Goal: Transaction & Acquisition: Purchase product/service

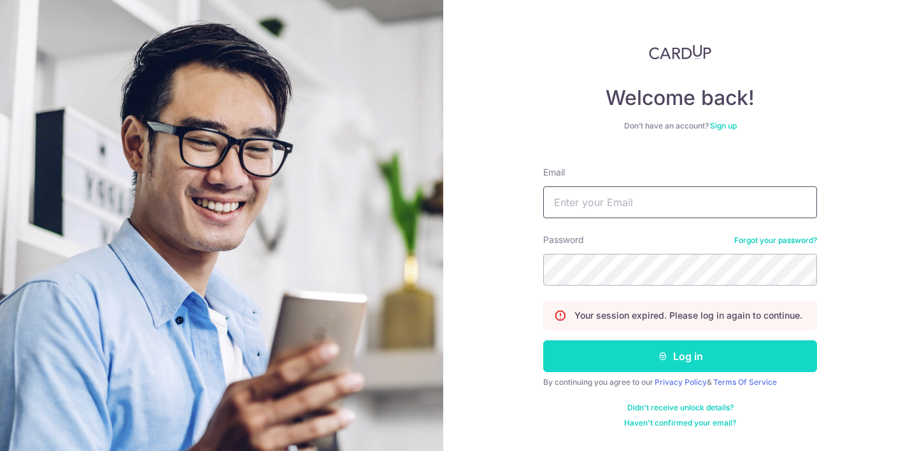
type input "suharshan22@gmail.com"
click at [632, 362] on button "Log in" at bounding box center [680, 357] width 274 height 32
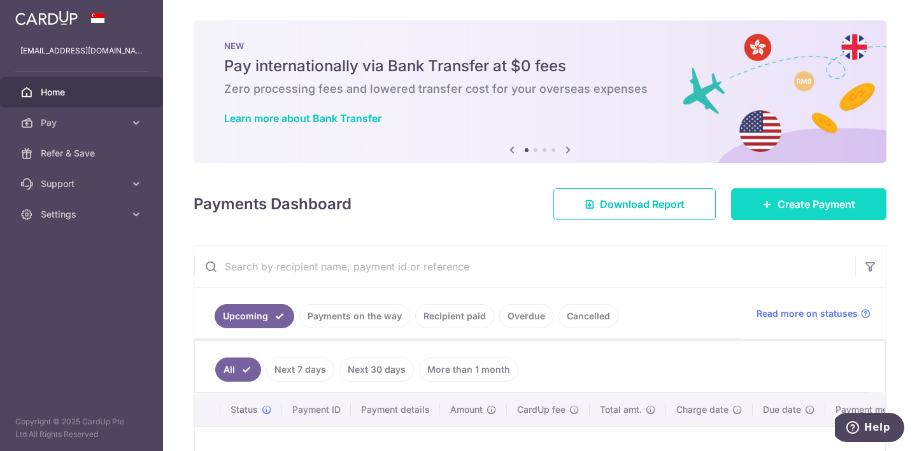
click at [794, 199] on span "Create Payment" at bounding box center [816, 204] width 78 height 15
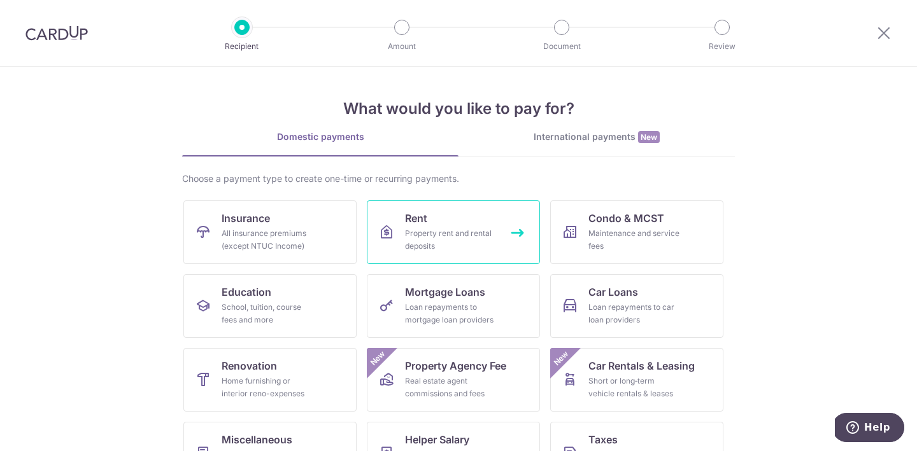
click at [486, 232] on div "Property rent and rental deposits" at bounding box center [451, 239] width 92 height 25
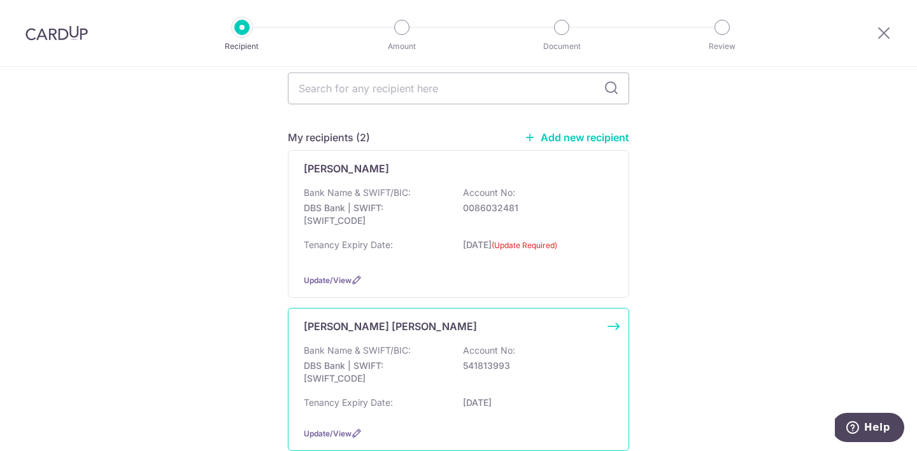
scroll to position [100, 0]
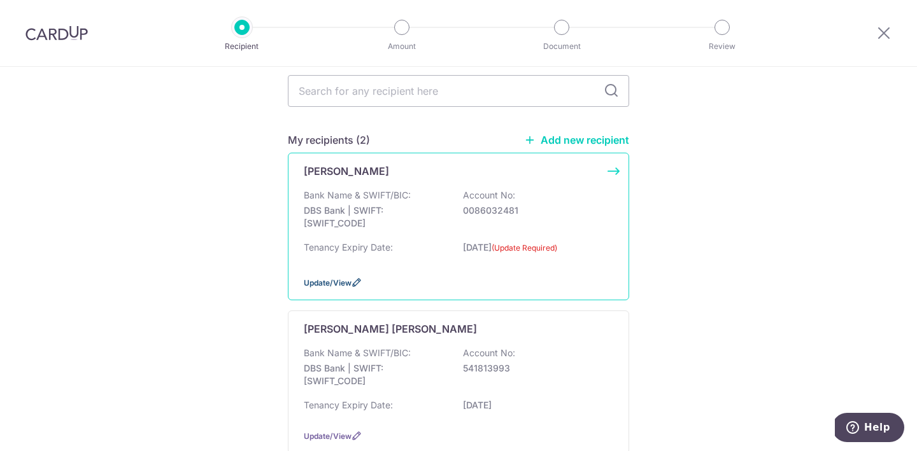
click at [354, 281] on icon at bounding box center [356, 283] width 10 height 10
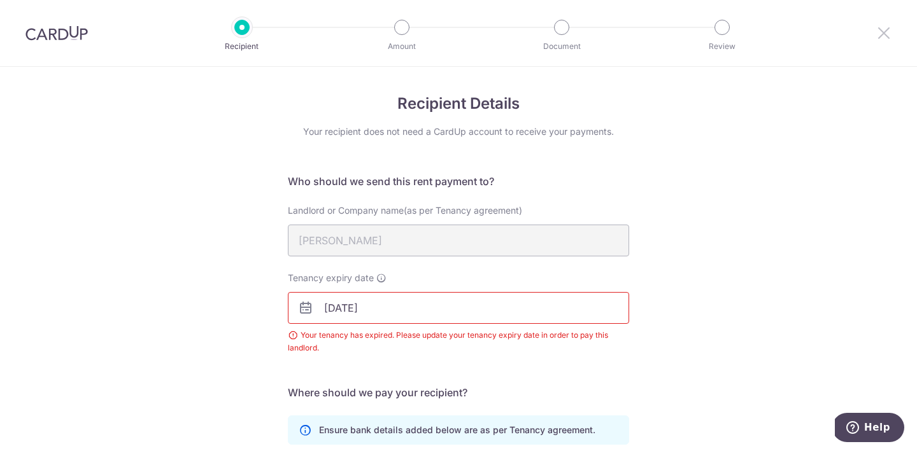
click at [882, 33] on icon at bounding box center [883, 33] width 15 height 16
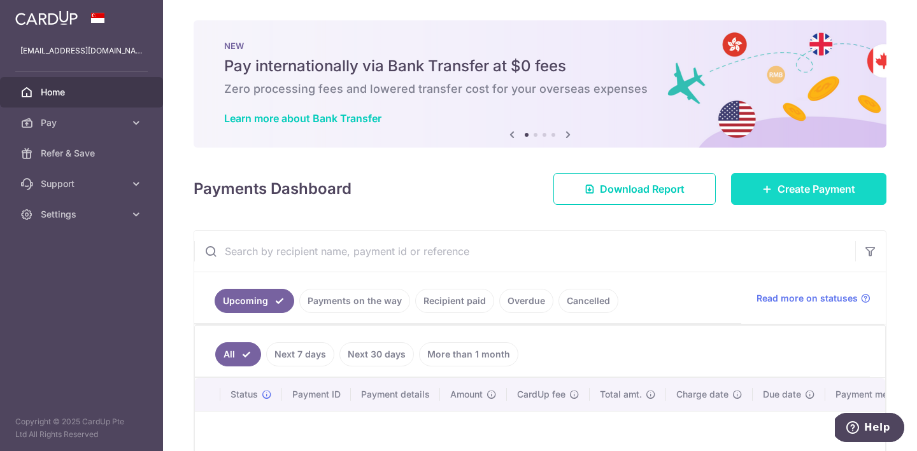
click at [797, 194] on span "Create Payment" at bounding box center [816, 188] width 78 height 15
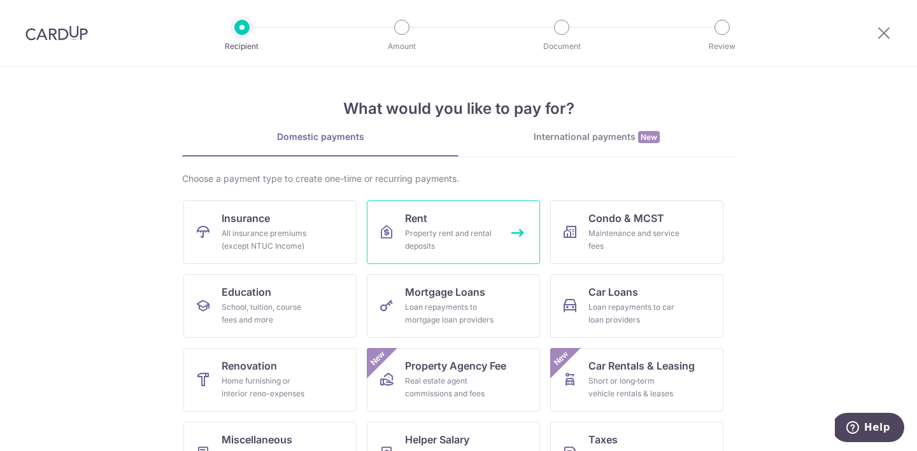
click at [455, 241] on div "Property rent and rental deposits" at bounding box center [451, 239] width 92 height 25
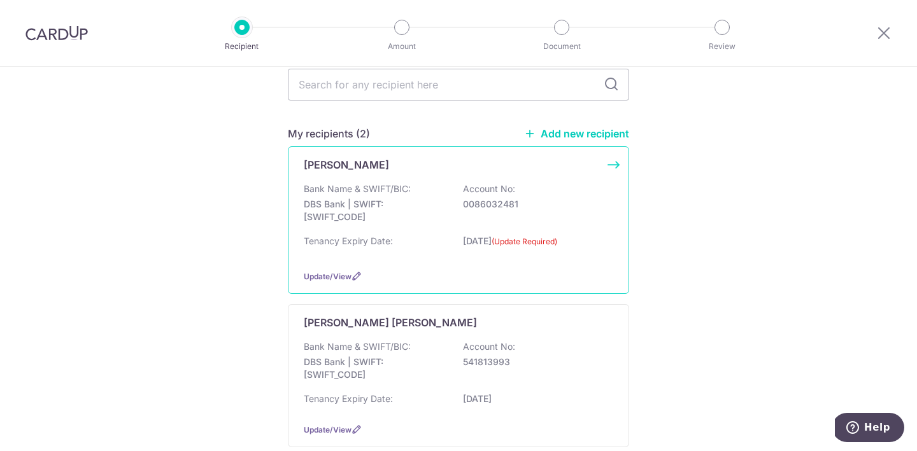
scroll to position [177, 0]
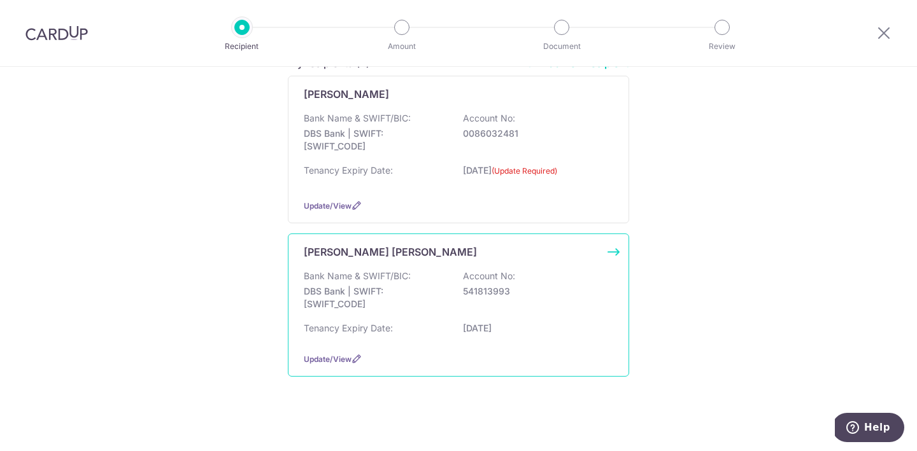
click at [500, 313] on div "Bank Name & SWIFT/BIC: DBS Bank | SWIFT: DBSSSGSGXXX Account No: 541813993" at bounding box center [458, 293] width 309 height 47
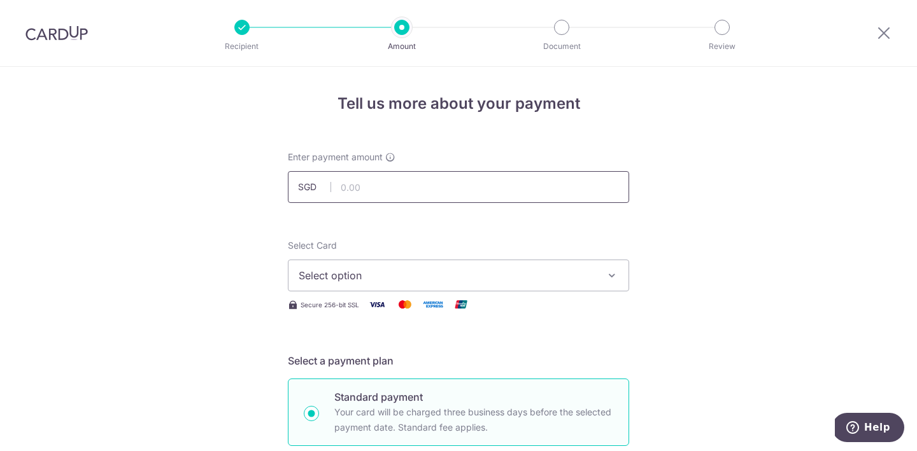
click at [476, 188] on input "text" at bounding box center [458, 187] width 341 height 32
type input "2,800.00"
click at [437, 286] on button "Select option" at bounding box center [458, 276] width 341 height 32
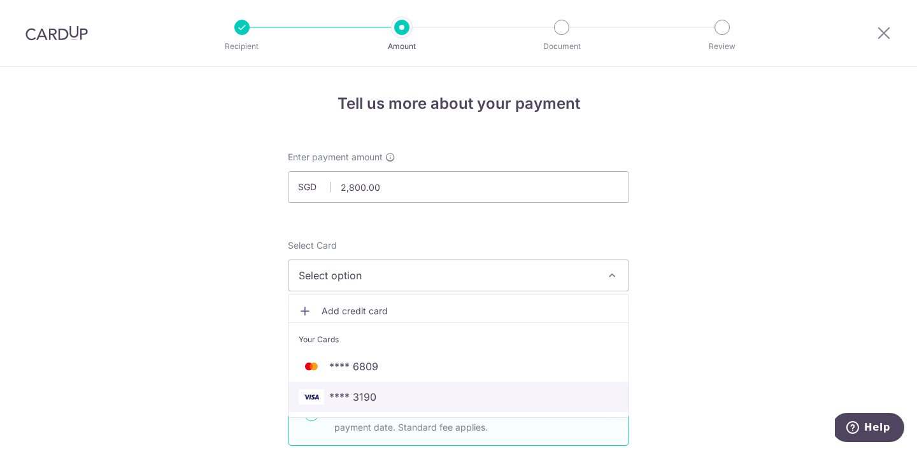
click at [407, 398] on span "**** 3190" at bounding box center [459, 397] width 320 height 15
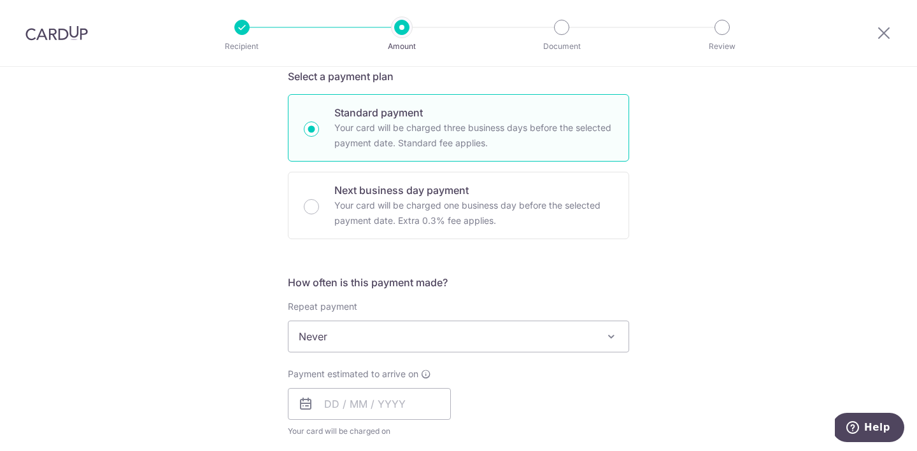
scroll to position [302, 0]
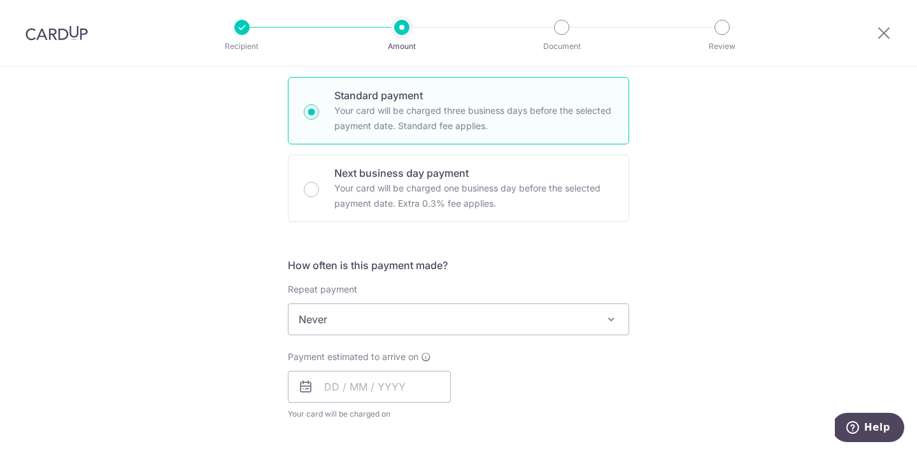
click at [477, 324] on span "Never" at bounding box center [458, 319] width 340 height 31
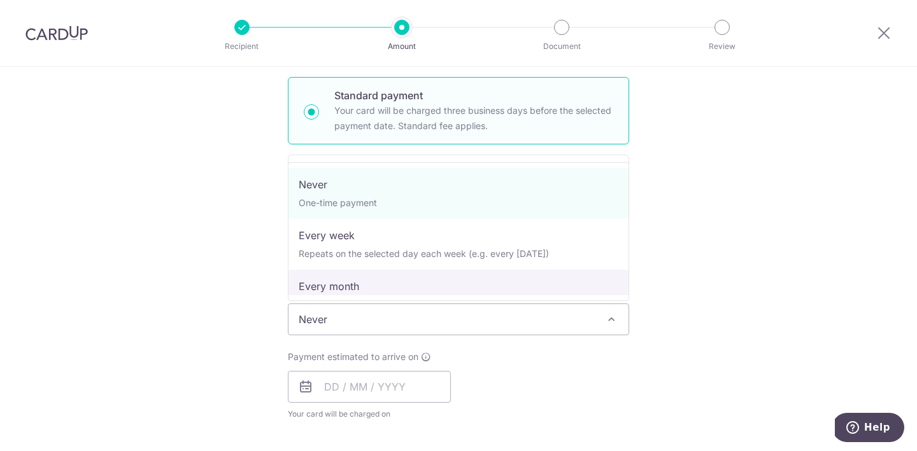
click at [495, 378] on div "Payment estimated to arrive on Your card will be charged on for the first payme…" at bounding box center [458, 386] width 357 height 70
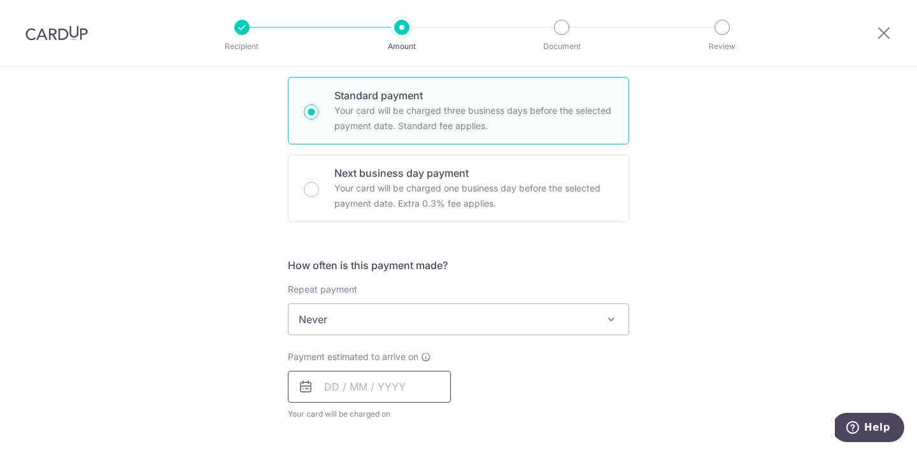
click at [423, 391] on input "text" at bounding box center [369, 387] width 163 height 32
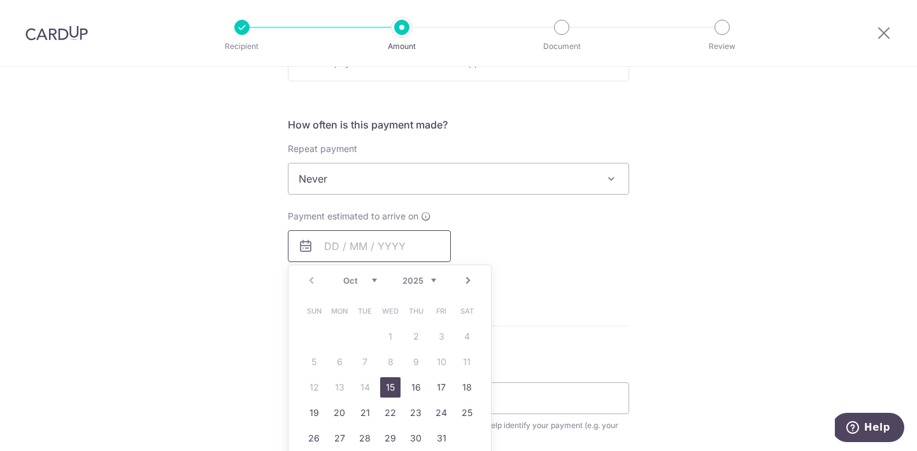
scroll to position [445, 0]
click at [463, 279] on link "Next" at bounding box center [467, 278] width 15 height 15
click at [343, 359] on link "3" at bounding box center [339, 359] width 20 height 20
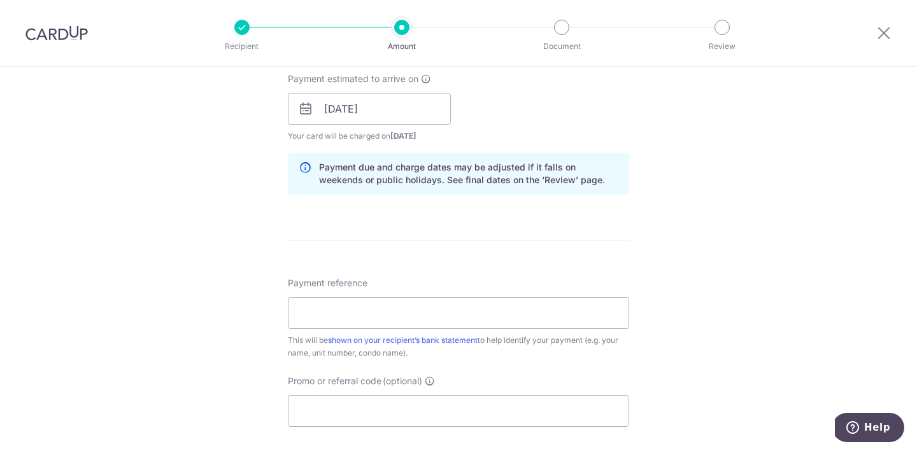
scroll to position [585, 0]
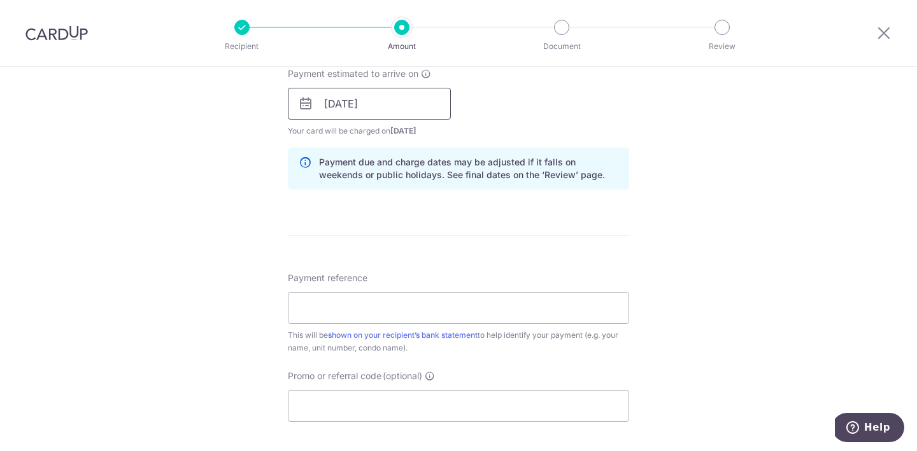
click at [391, 104] on input "[DATE]" at bounding box center [369, 104] width 163 height 32
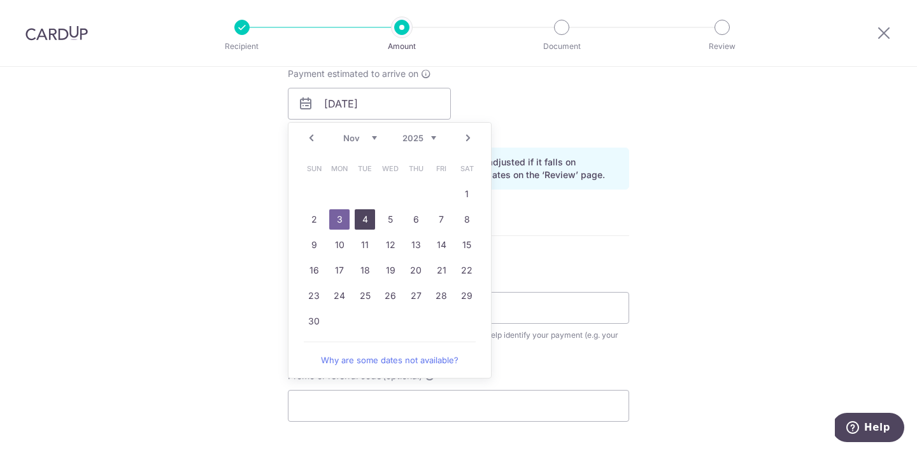
click at [359, 218] on link "4" at bounding box center [365, 219] width 20 height 20
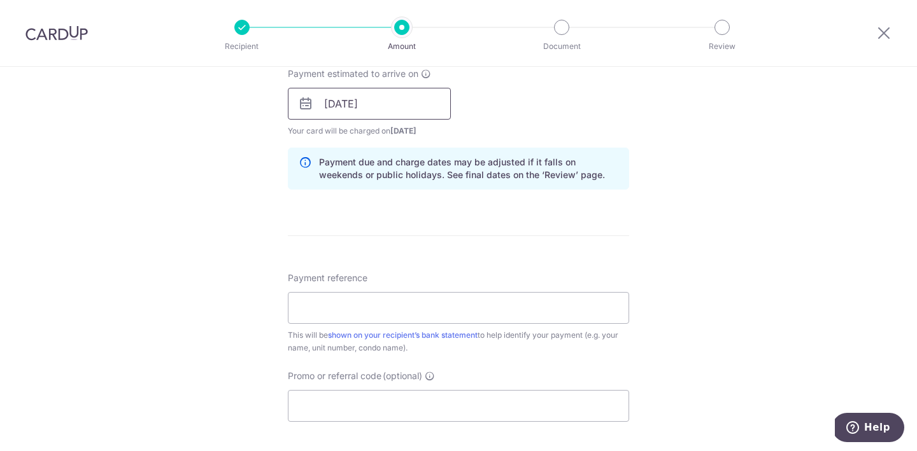
click at [359, 109] on input "04/11/2025" at bounding box center [369, 104] width 163 height 32
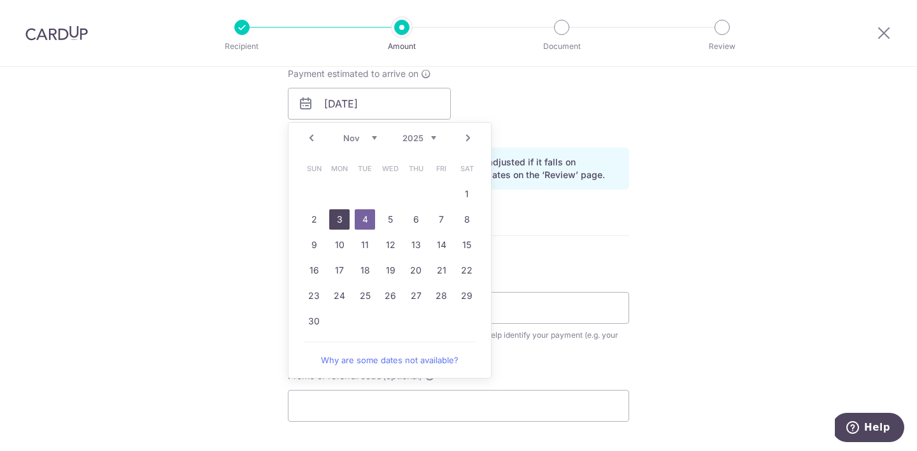
click at [339, 222] on link "3" at bounding box center [339, 219] width 20 height 20
type input "[DATE]"
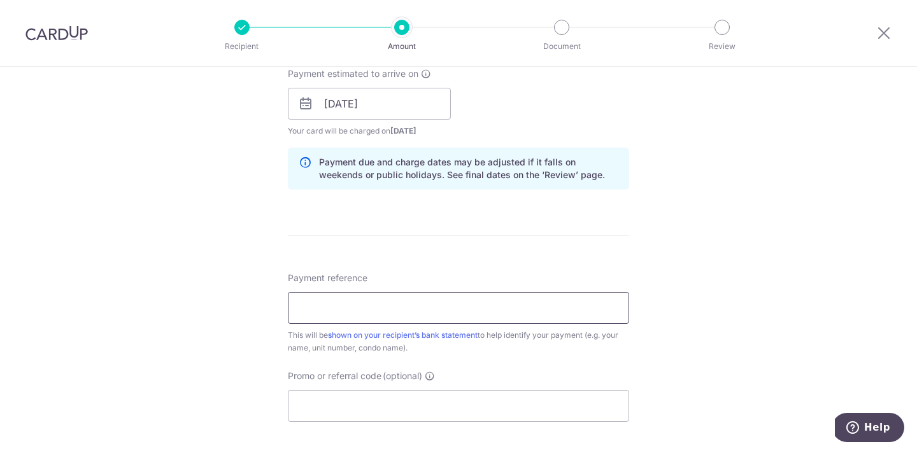
click at [527, 313] on input "Payment reference" at bounding box center [458, 308] width 341 height 32
type input "RENT-111895-560127"
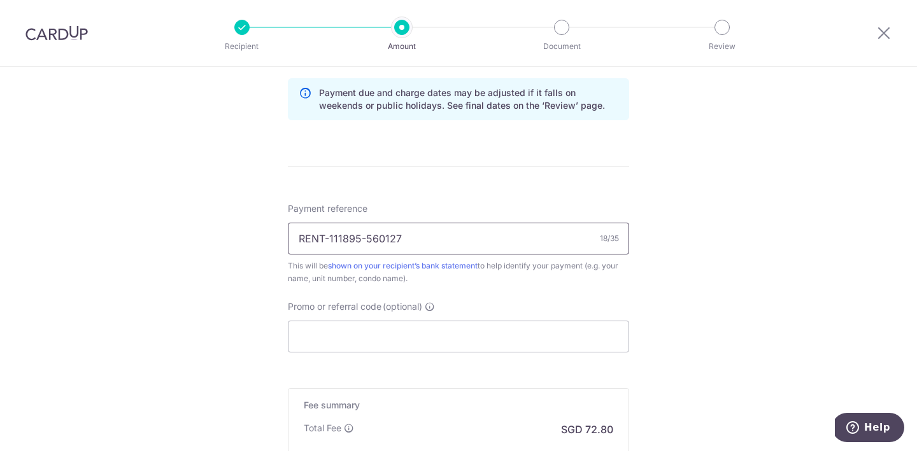
scroll to position [727, 0]
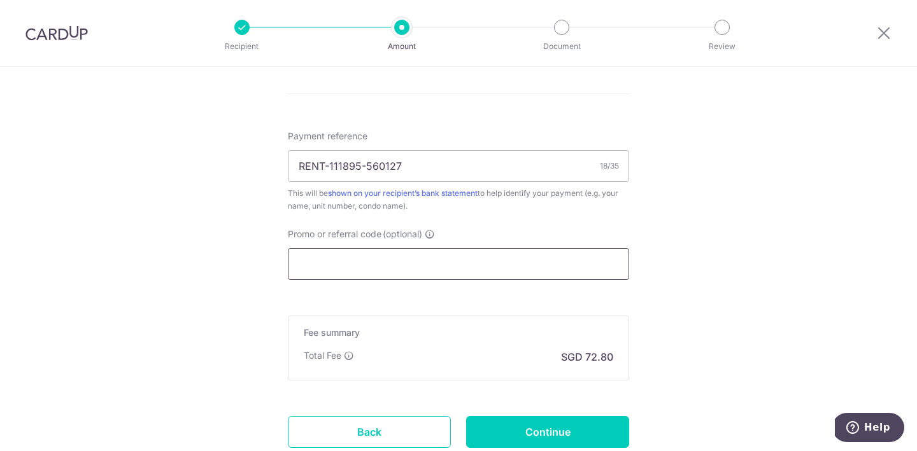
click at [505, 273] on input "Promo or referral code (optional)" at bounding box center [458, 264] width 341 height 32
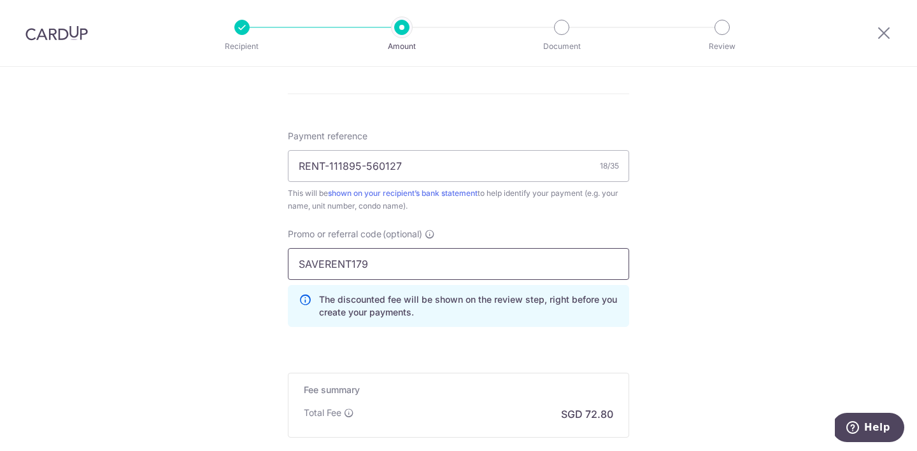
scroll to position [877, 0]
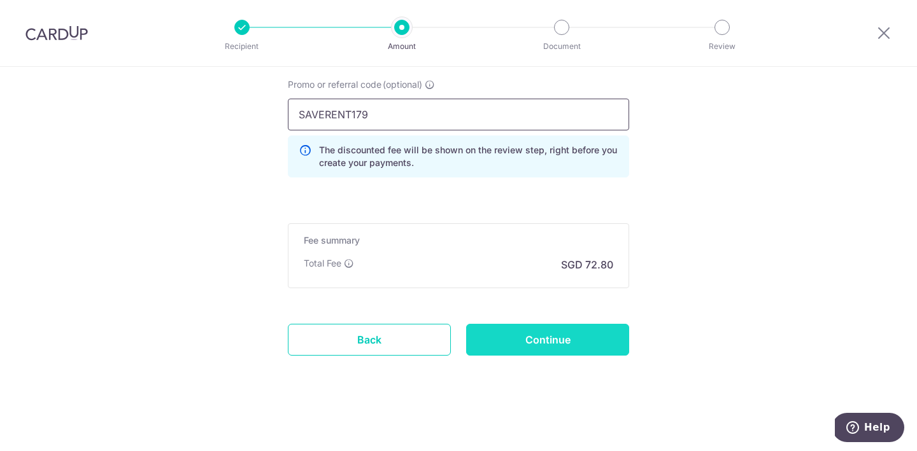
type input "SAVERENT179"
click at [556, 342] on input "Continue" at bounding box center [547, 340] width 163 height 32
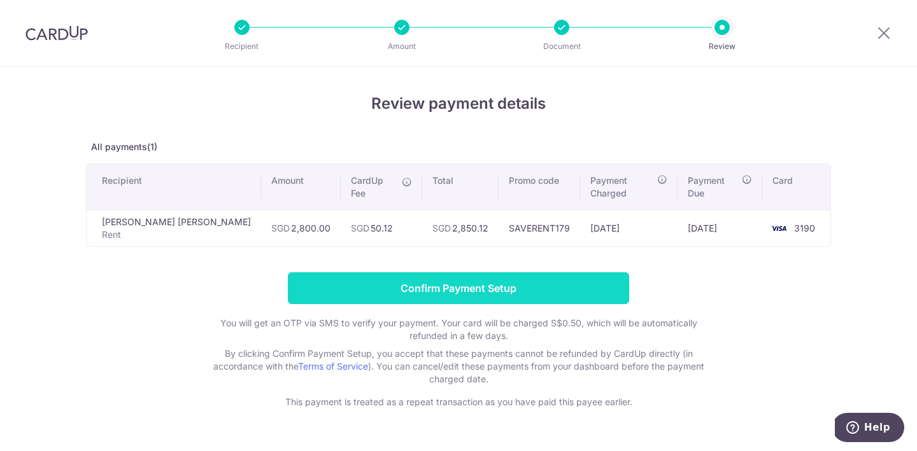
click at [573, 276] on input "Confirm Payment Setup" at bounding box center [458, 288] width 341 height 32
